Goal: Information Seeking & Learning: Learn about a topic

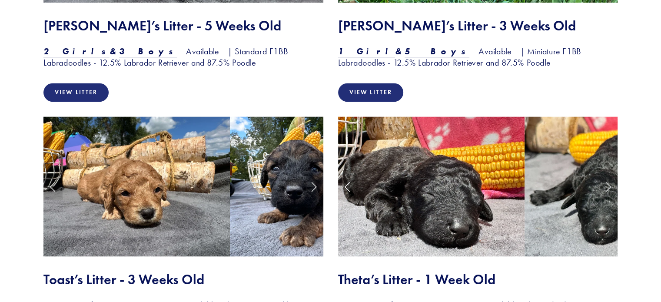
scroll to position [1173, 0]
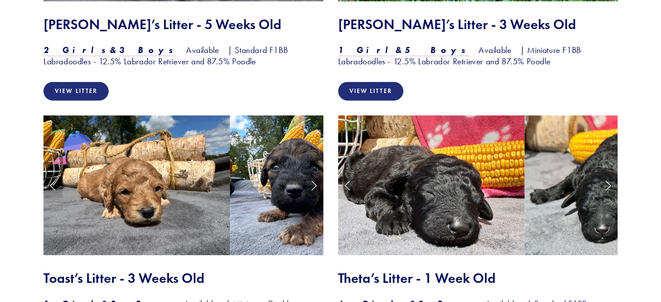
click at [608, 172] on link "Next Slide" at bounding box center [607, 185] width 19 height 26
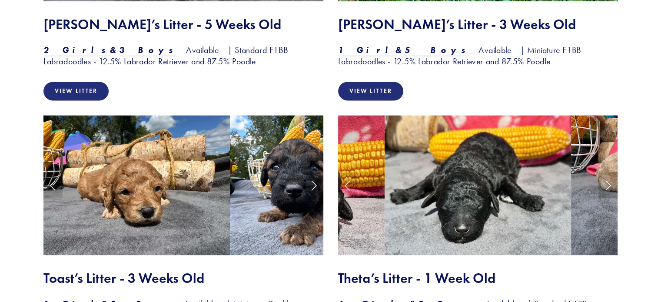
click at [608, 172] on link "Next Slide" at bounding box center [607, 185] width 19 height 26
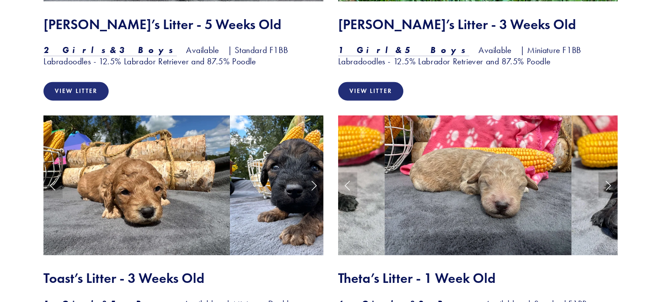
click at [608, 172] on link "Next Slide" at bounding box center [607, 185] width 19 height 26
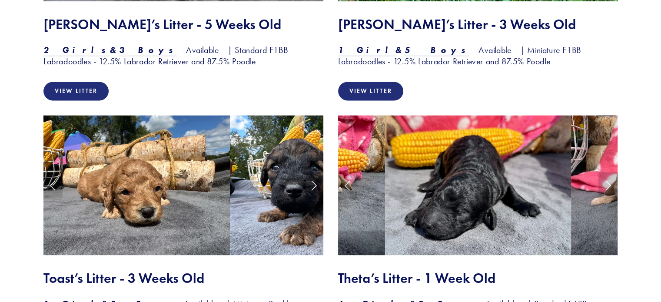
click at [608, 172] on link "Next Slide" at bounding box center [607, 185] width 19 height 26
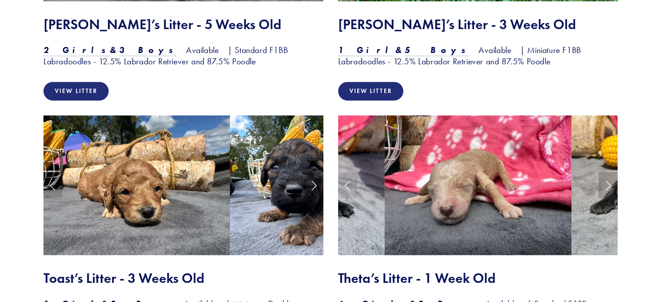
click at [608, 172] on link "Next Slide" at bounding box center [607, 185] width 19 height 26
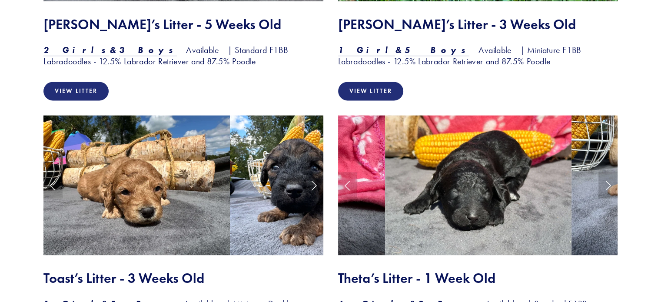
click at [608, 172] on link "Next Slide" at bounding box center [607, 185] width 19 height 26
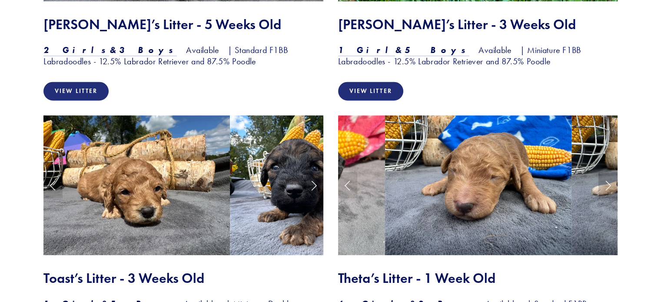
click at [608, 172] on link "Next Slide" at bounding box center [607, 185] width 19 height 26
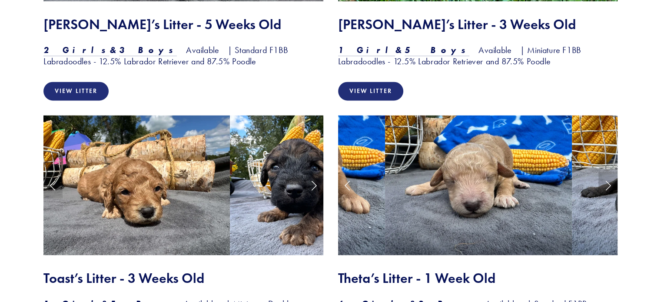
click at [608, 172] on link "Next Slide" at bounding box center [607, 185] width 19 height 26
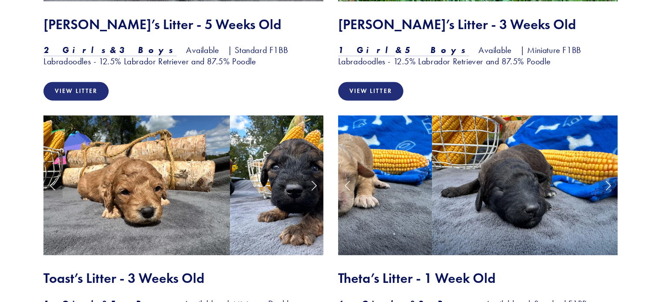
click at [608, 172] on link "Next Slide" at bounding box center [607, 185] width 19 height 26
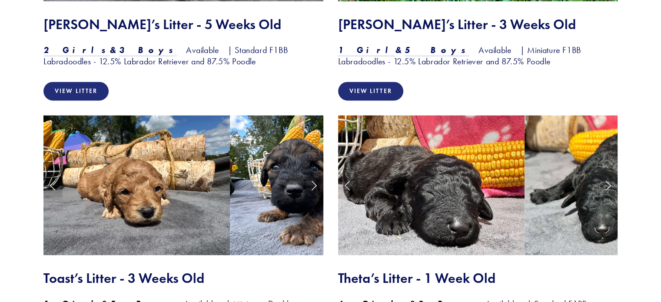
click at [311, 172] on link "Next Slide" at bounding box center [313, 185] width 19 height 26
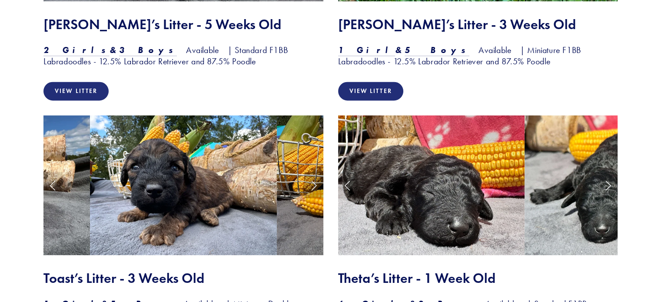
click at [311, 172] on link "Next Slide" at bounding box center [313, 185] width 19 height 26
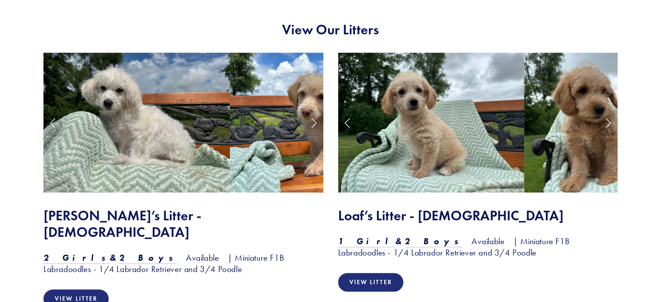
scroll to position [695, 0]
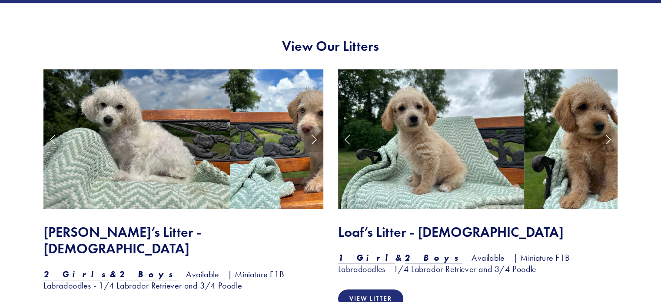
click at [312, 139] on link "Next Slide" at bounding box center [313, 139] width 19 height 26
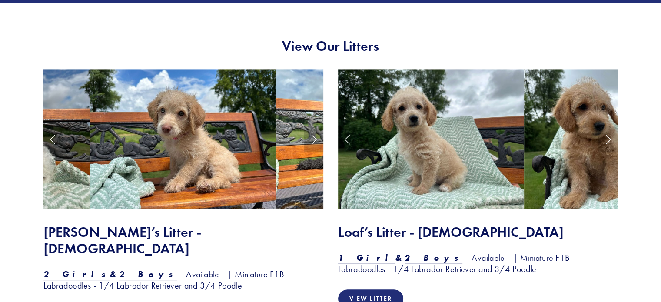
click at [312, 139] on link "Next Slide" at bounding box center [313, 139] width 19 height 26
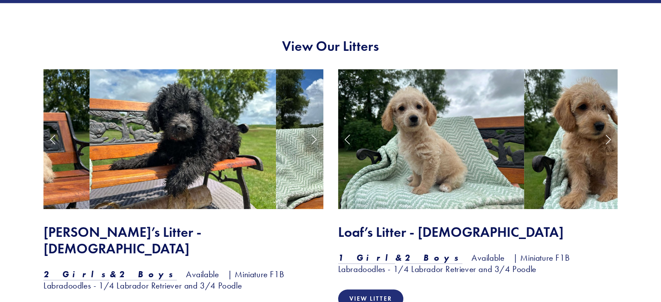
click at [312, 139] on link "Next Slide" at bounding box center [313, 139] width 19 height 26
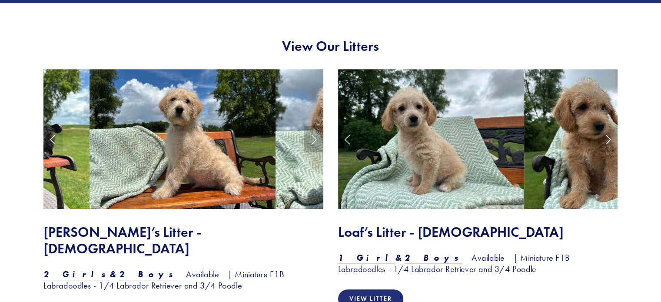
click at [312, 139] on link "Next Slide" at bounding box center [313, 139] width 19 height 26
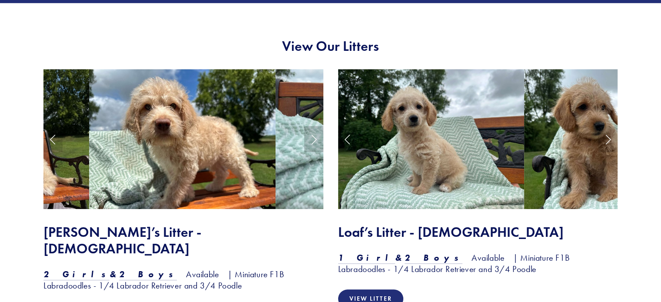
click at [312, 139] on link "Next Slide" at bounding box center [313, 139] width 19 height 26
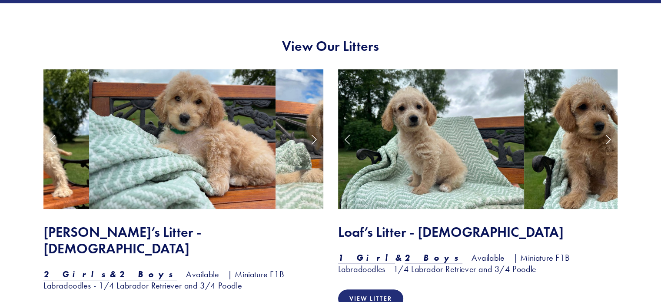
click at [312, 139] on link "Next Slide" at bounding box center [313, 139] width 19 height 26
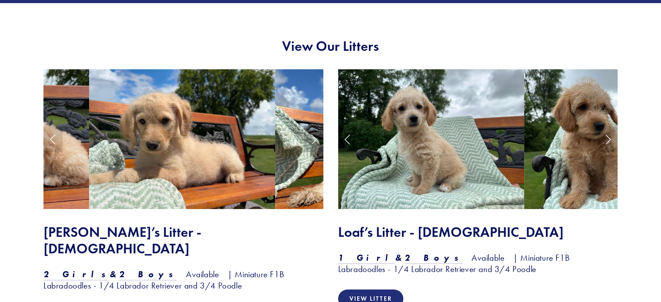
click at [312, 139] on link "Next Slide" at bounding box center [313, 139] width 19 height 26
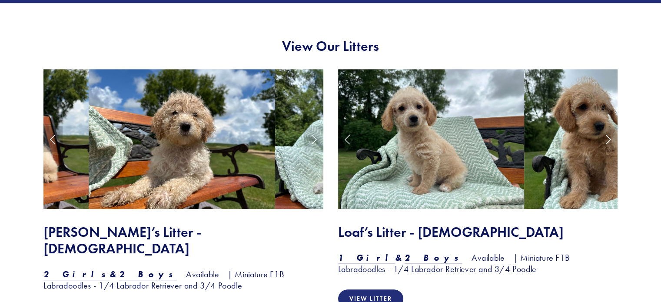
click at [50, 142] on link "Previous Slide" at bounding box center [52, 139] width 19 height 26
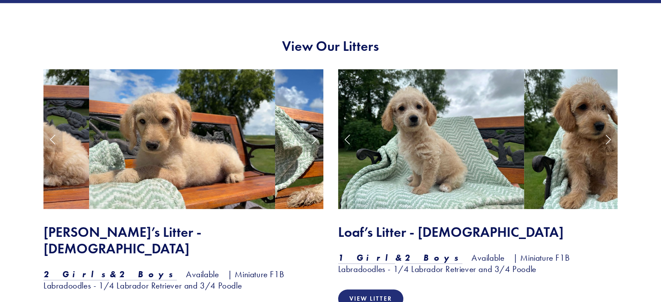
click at [314, 142] on link "Next Slide" at bounding box center [313, 139] width 19 height 26
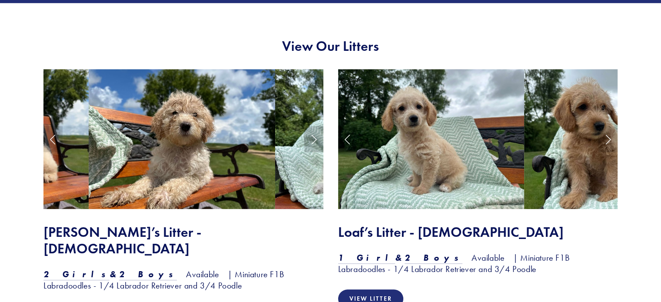
click at [314, 142] on link "Next Slide" at bounding box center [313, 139] width 19 height 26
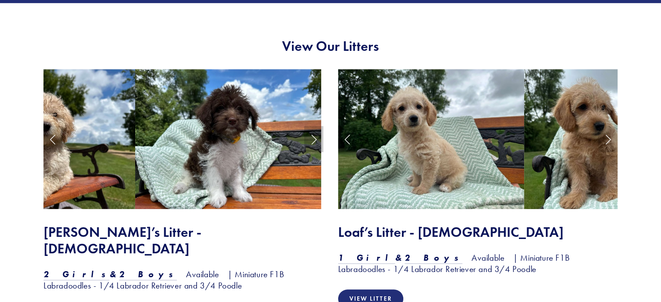
click at [314, 142] on link "Next Slide" at bounding box center [313, 139] width 19 height 26
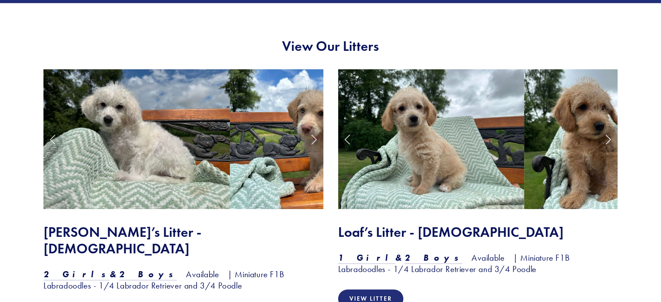
click at [608, 136] on link "Next Slide" at bounding box center [607, 139] width 19 height 26
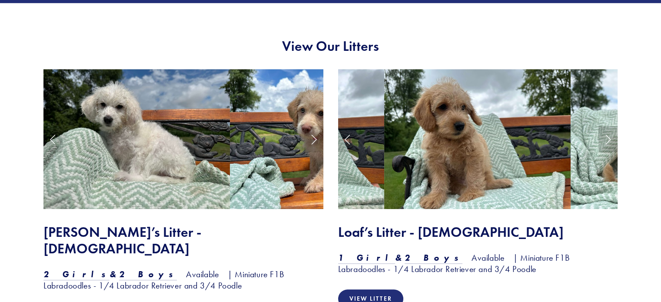
click at [608, 136] on link "Next Slide" at bounding box center [607, 139] width 19 height 26
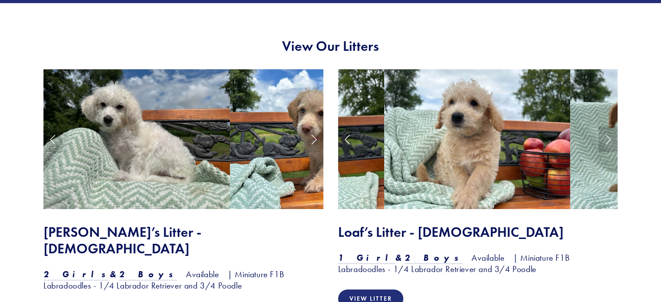
click at [608, 136] on link "Next Slide" at bounding box center [607, 139] width 19 height 26
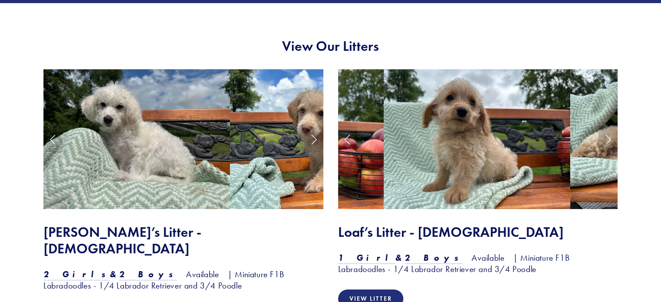
click at [605, 136] on link "Next Slide" at bounding box center [607, 139] width 19 height 26
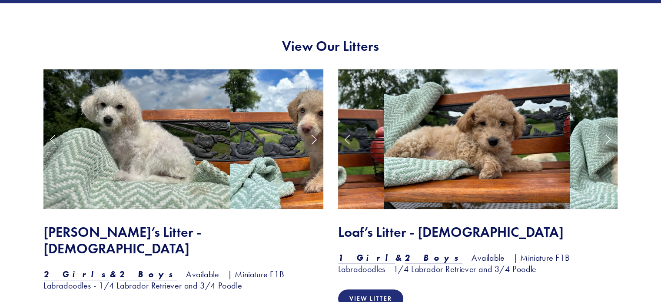
click at [603, 136] on link "Next Slide" at bounding box center [607, 139] width 19 height 26
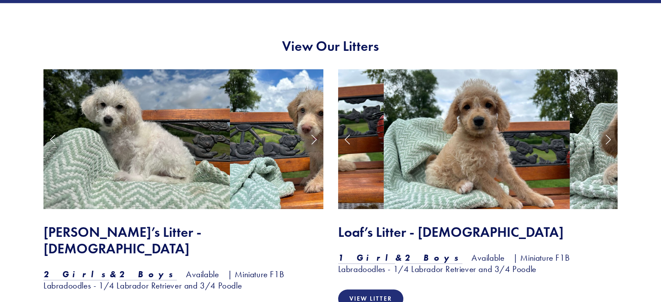
click at [603, 136] on link "Next Slide" at bounding box center [607, 139] width 19 height 26
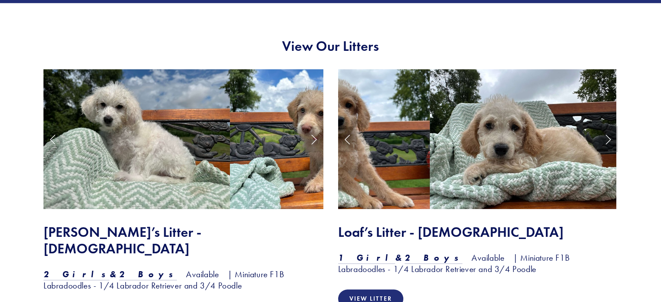
click at [603, 136] on link "Next Slide" at bounding box center [607, 139] width 19 height 26
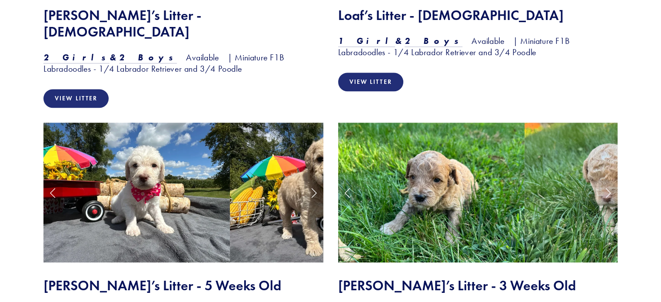
scroll to position [956, 0]
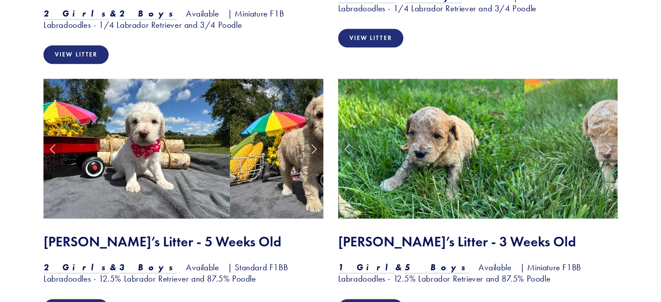
click at [313, 136] on link "Next Slide" at bounding box center [313, 149] width 19 height 26
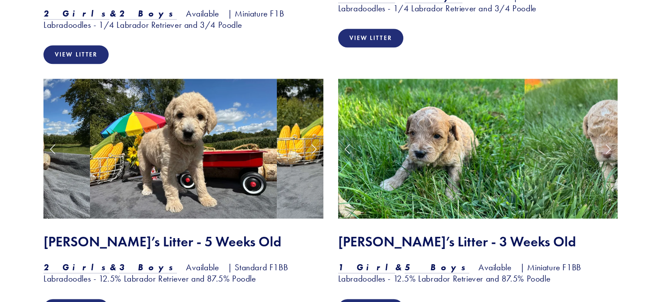
click at [313, 136] on link "Next Slide" at bounding box center [313, 149] width 19 height 26
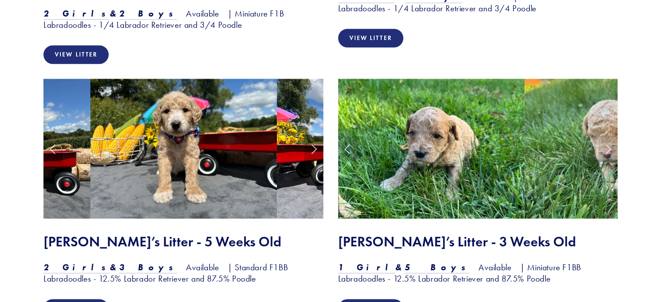
click at [313, 136] on link "Next Slide" at bounding box center [313, 149] width 19 height 26
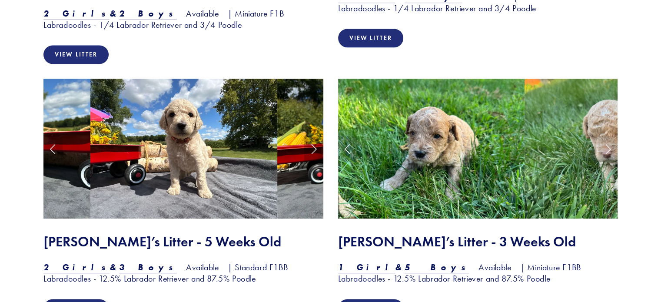
click at [313, 136] on link "Next Slide" at bounding box center [313, 149] width 19 height 26
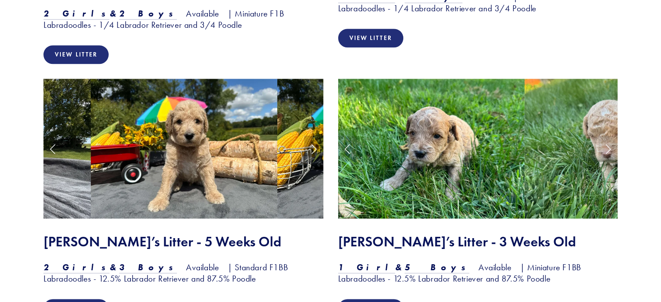
click at [313, 136] on link "Next Slide" at bounding box center [313, 149] width 19 height 26
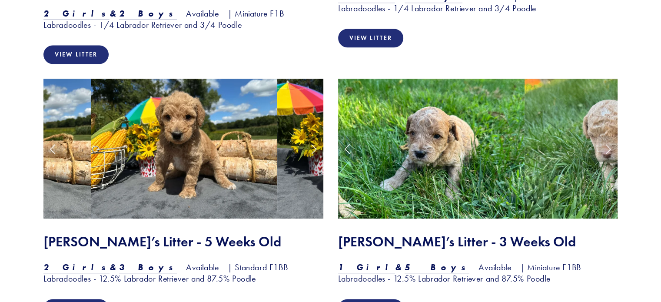
click at [313, 136] on link "Next Slide" at bounding box center [313, 149] width 19 height 26
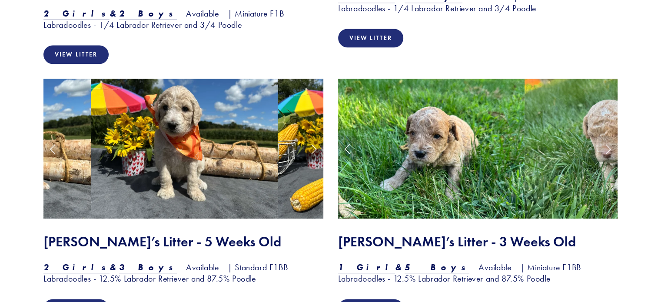
click at [313, 136] on link "Next Slide" at bounding box center [313, 149] width 19 height 26
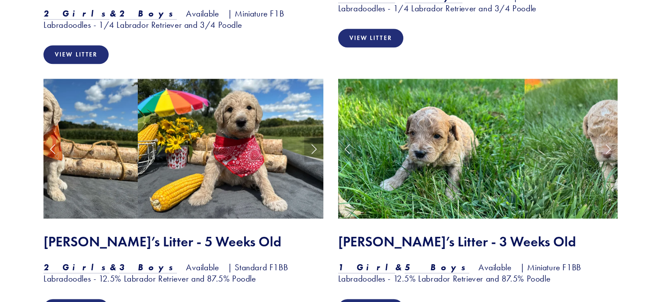
click at [313, 136] on link "Next Slide" at bounding box center [313, 149] width 19 height 26
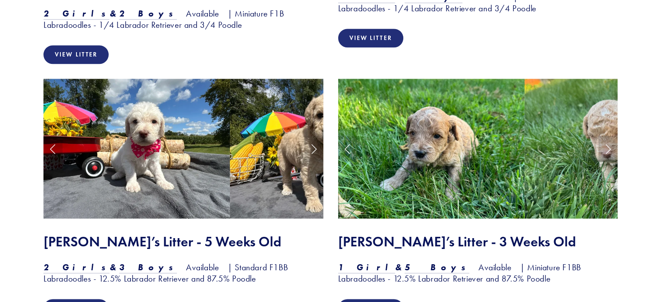
click at [607, 136] on link "Next Slide" at bounding box center [607, 149] width 19 height 26
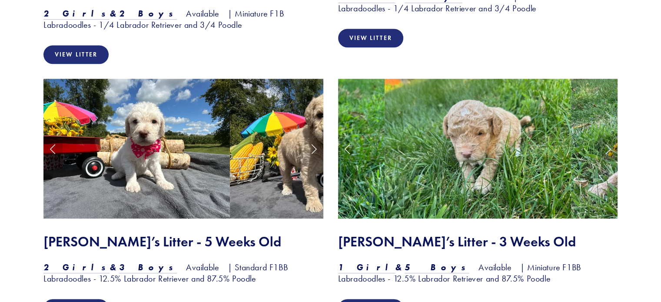
click at [607, 136] on link "Next Slide" at bounding box center [607, 149] width 19 height 26
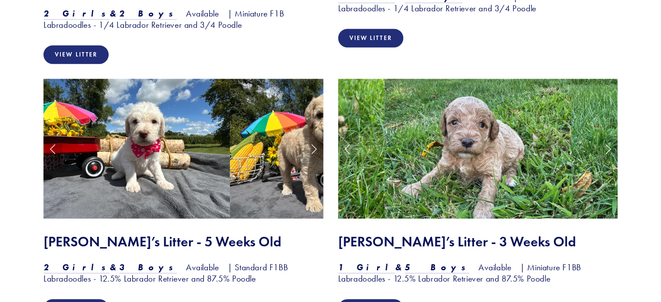
click at [607, 136] on link "Next Slide" at bounding box center [607, 149] width 19 height 26
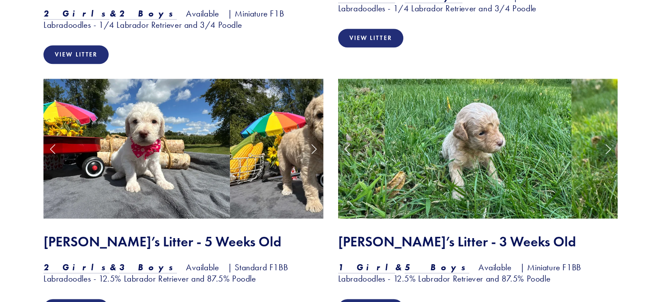
click at [607, 136] on link "Next Slide" at bounding box center [607, 149] width 19 height 26
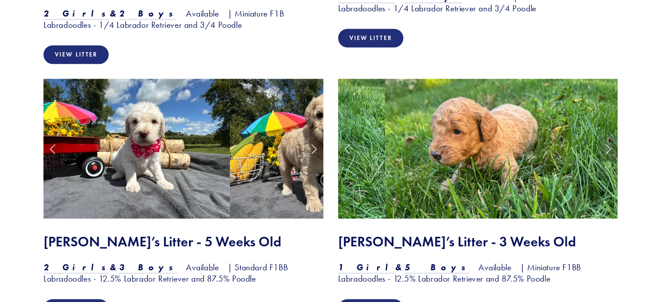
click at [605, 136] on link "Next Slide" at bounding box center [607, 149] width 19 height 26
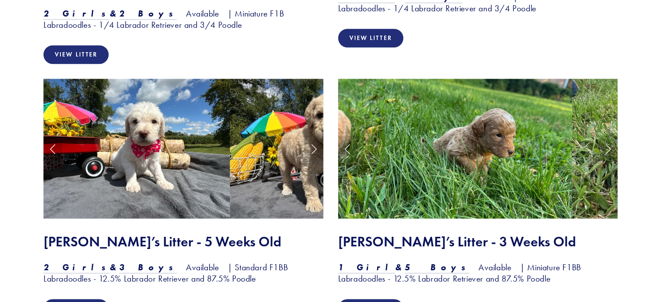
click at [604, 136] on link "Next Slide" at bounding box center [607, 149] width 19 height 26
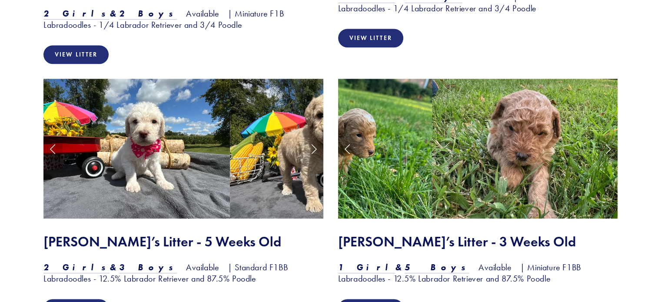
click at [604, 136] on link "Next Slide" at bounding box center [607, 149] width 19 height 26
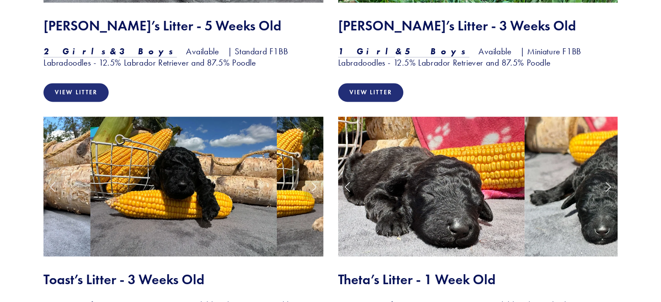
scroll to position [1173, 0]
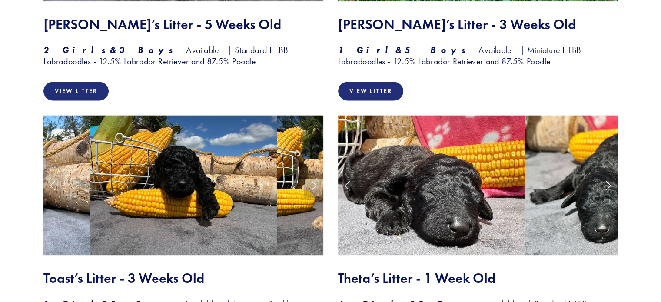
click at [315, 172] on link "Next Slide" at bounding box center [313, 185] width 19 height 26
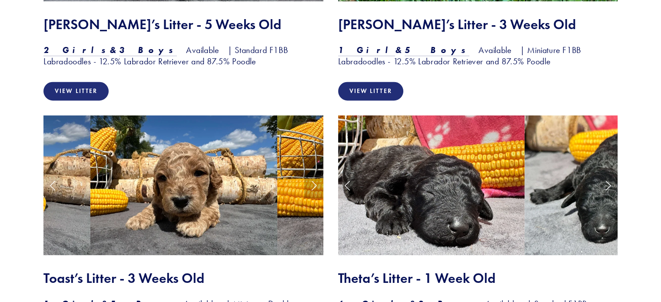
click at [315, 172] on link "Next Slide" at bounding box center [313, 185] width 19 height 26
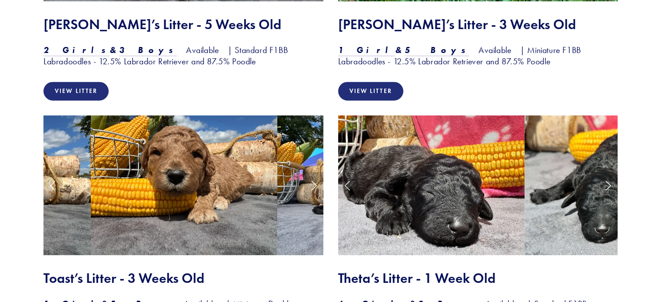
click at [315, 172] on link "Next Slide" at bounding box center [313, 185] width 19 height 26
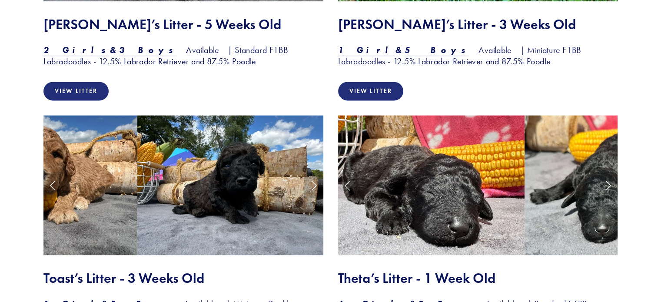
click at [315, 172] on link "Next Slide" at bounding box center [313, 185] width 19 height 26
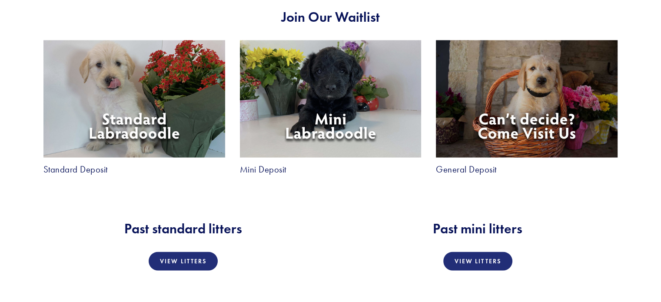
scroll to position [1564, 0]
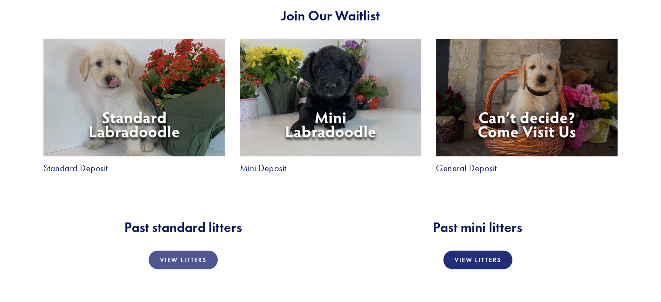
click at [202, 250] on link "View Litters" at bounding box center [183, 259] width 69 height 19
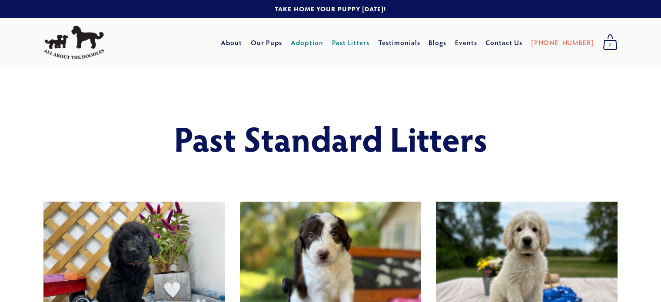
click at [323, 44] on link "Adoption" at bounding box center [307, 43] width 33 height 16
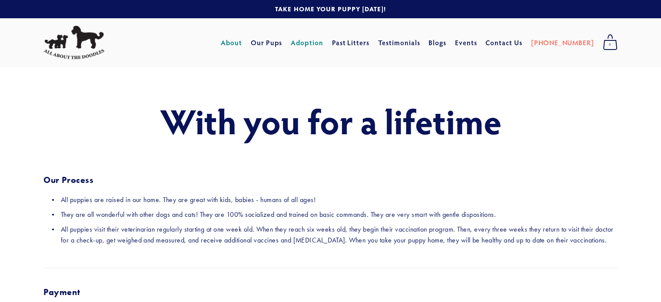
click at [242, 42] on link "About" at bounding box center [231, 43] width 21 height 16
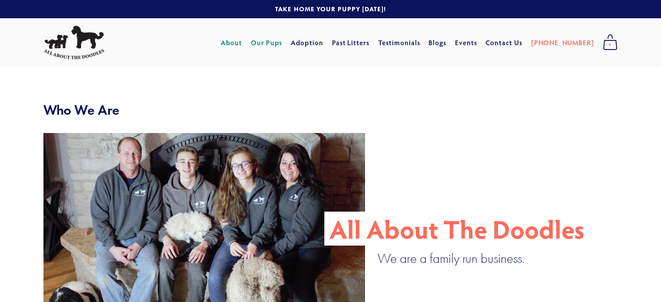
click at [282, 43] on link "Our Pups" at bounding box center [267, 43] width 32 height 16
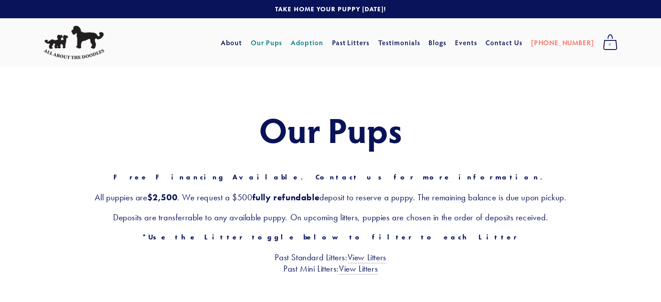
click at [323, 43] on link "Adoption" at bounding box center [307, 43] width 33 height 16
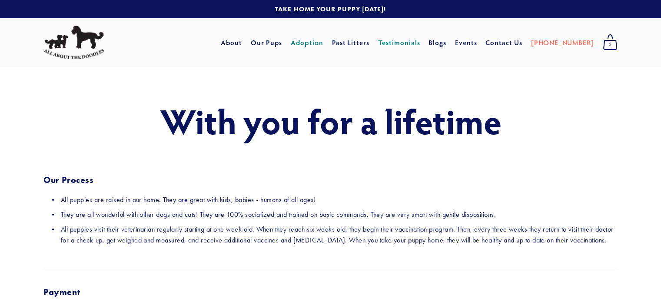
click at [417, 43] on link "Testimonials" at bounding box center [399, 43] width 42 height 16
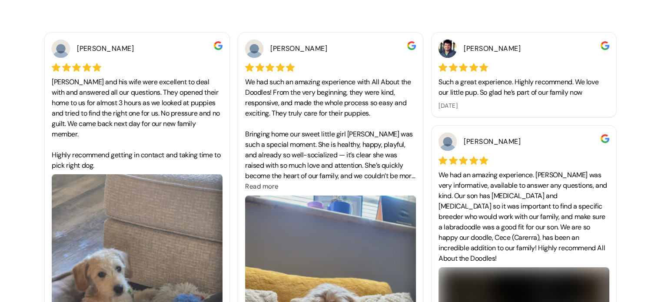
scroll to position [304, 0]
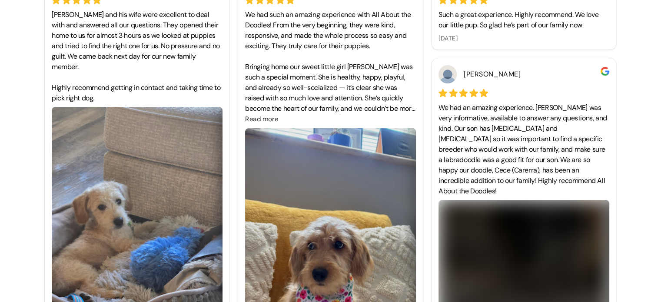
click at [255, 119] on span "Read more" at bounding box center [261, 119] width 33 height 9
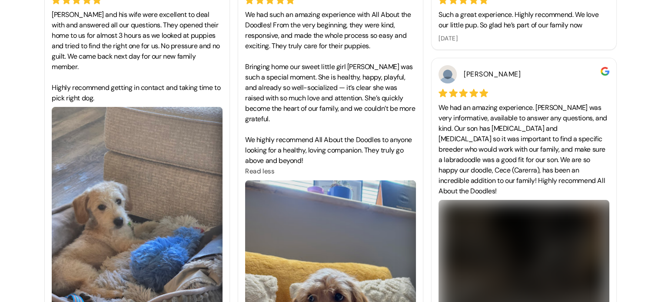
click at [259, 172] on span "Read less" at bounding box center [259, 171] width 29 height 9
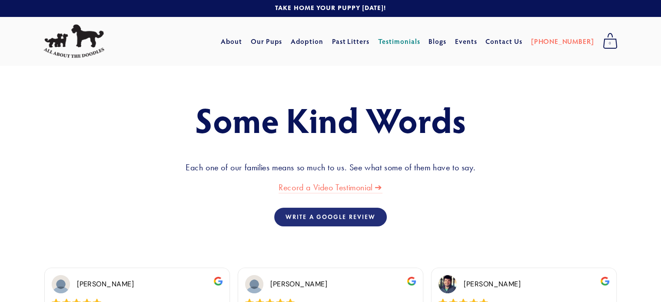
scroll to position [0, 0]
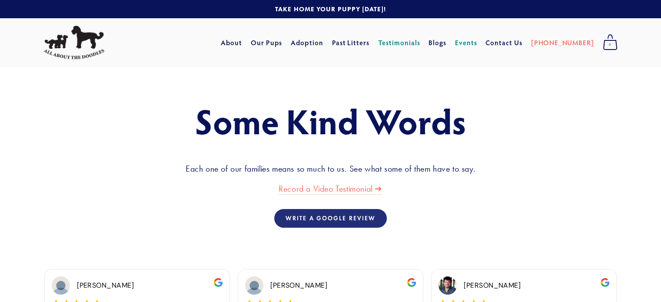
click at [477, 41] on link "Events" at bounding box center [466, 43] width 22 height 16
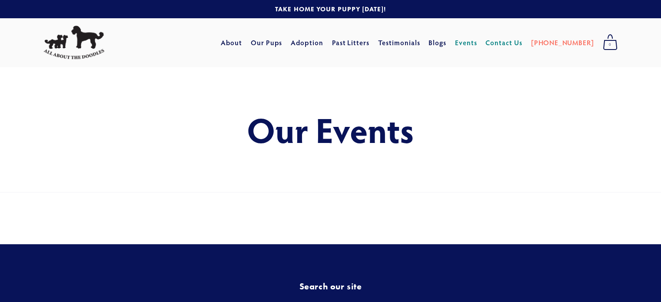
click at [518, 42] on link "Contact Us" at bounding box center [503, 43] width 37 height 16
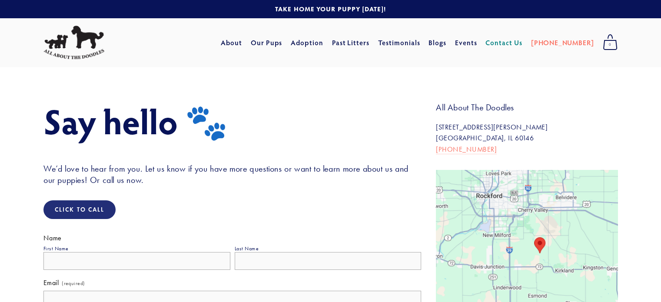
drag, startPoint x: 549, startPoint y: 244, endPoint x: 503, endPoint y: 251, distance: 46.6
click at [503, 251] on div at bounding box center [527, 258] width 182 height 177
drag, startPoint x: 328, startPoint y: 116, endPoint x: 230, endPoint y: 90, distance: 101.6
click at [282, 43] on link "Our Pups" at bounding box center [267, 43] width 32 height 16
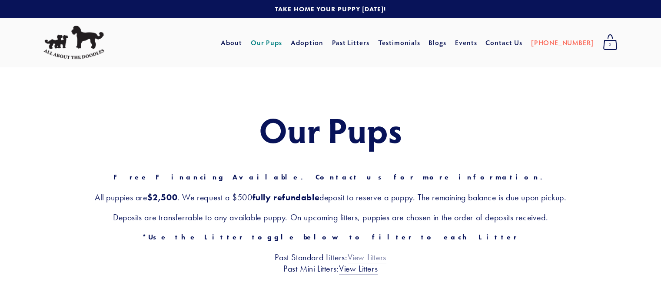
click at [371, 255] on link "View Litters" at bounding box center [367, 257] width 39 height 11
click at [357, 268] on link "View Litters" at bounding box center [358, 268] width 39 height 11
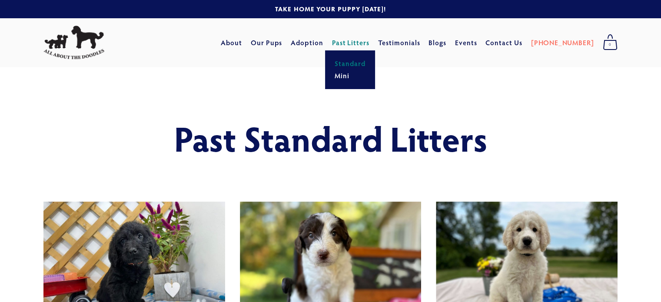
click at [358, 41] on link "Past Litters" at bounding box center [351, 42] width 38 height 9
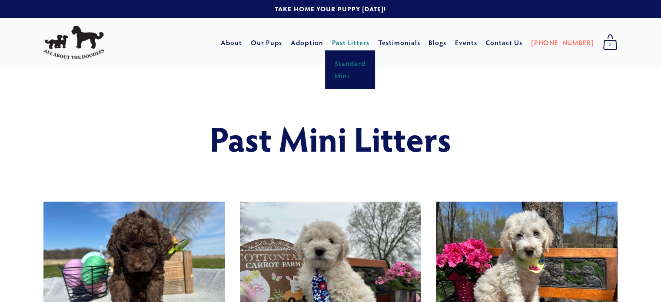
click at [365, 63] on link "Standard" at bounding box center [350, 63] width 36 height 12
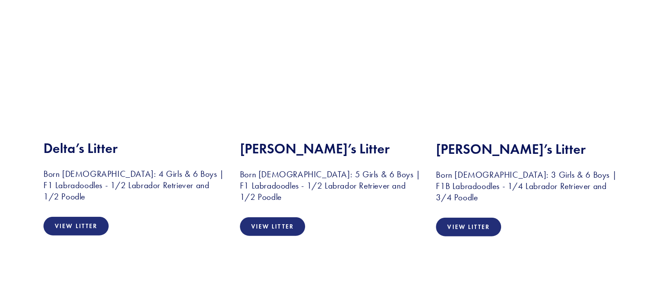
scroll to position [2129, 0]
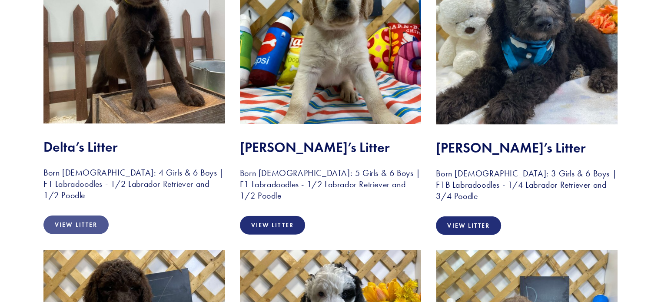
click at [100, 226] on link "View Litter" at bounding box center [75, 224] width 65 height 19
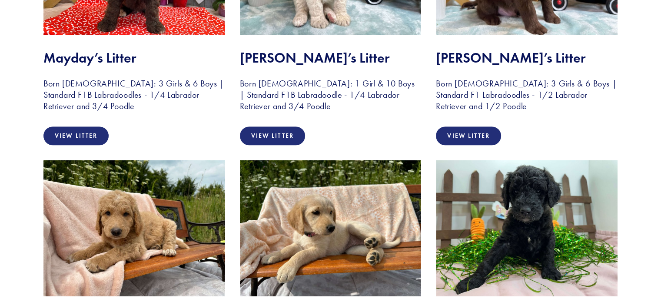
scroll to position [0, 0]
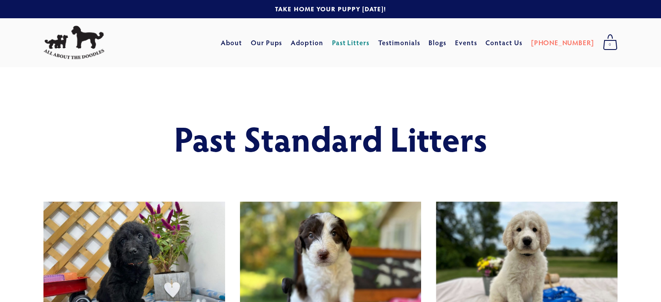
click at [73, 50] on img at bounding box center [73, 43] width 61 height 34
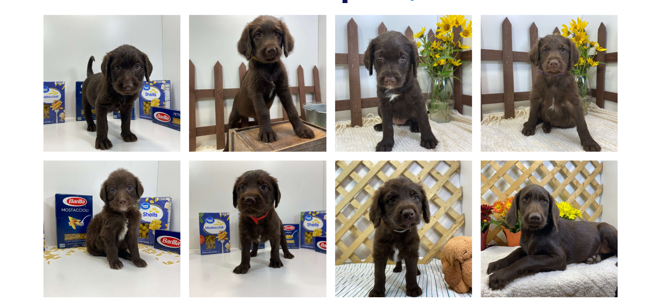
scroll to position [451, 0]
